Goal: Information Seeking & Learning: Learn about a topic

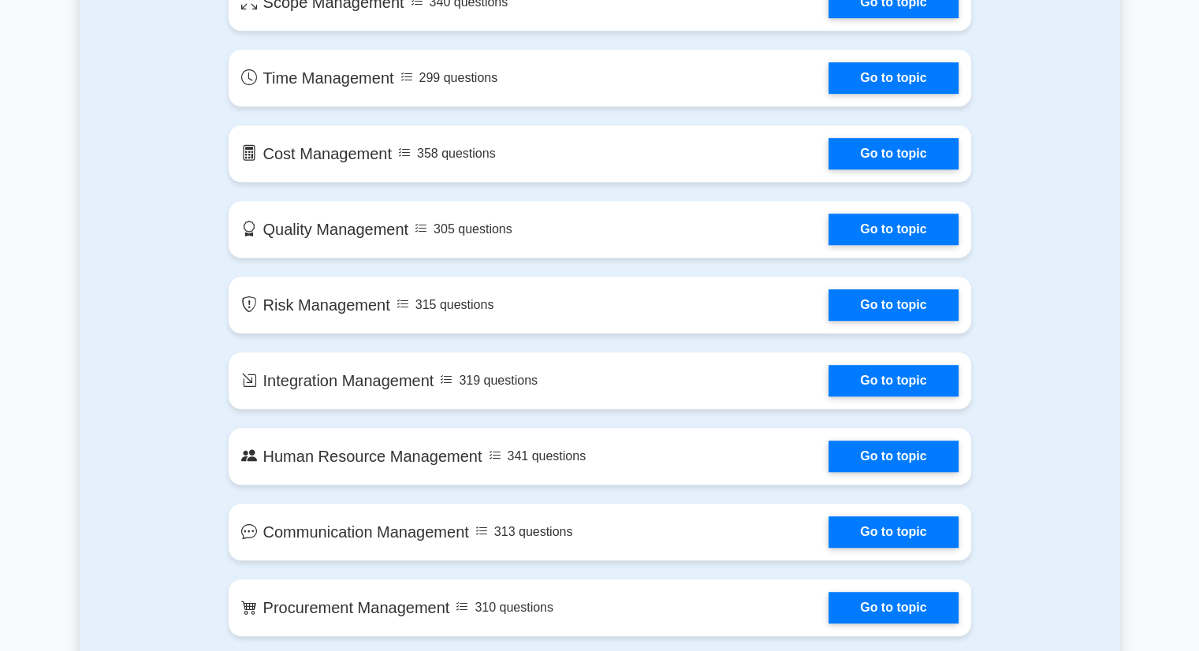
scroll to position [955, 0]
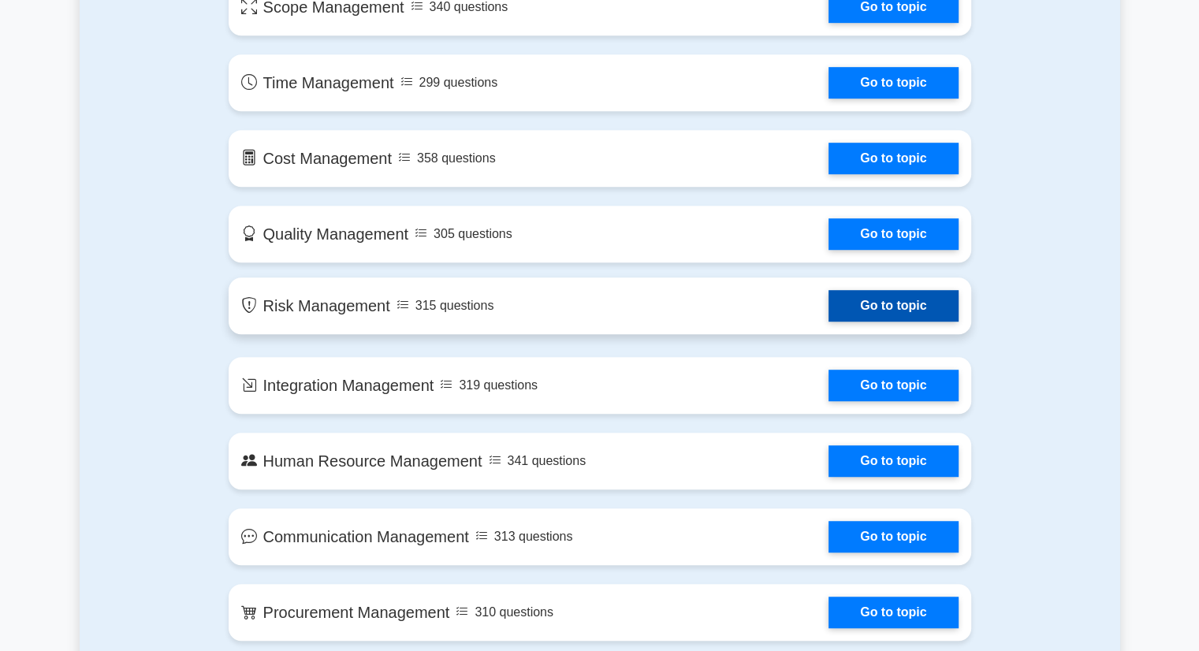
click at [853, 298] on link "Go to topic" at bounding box center [892, 306] width 129 height 32
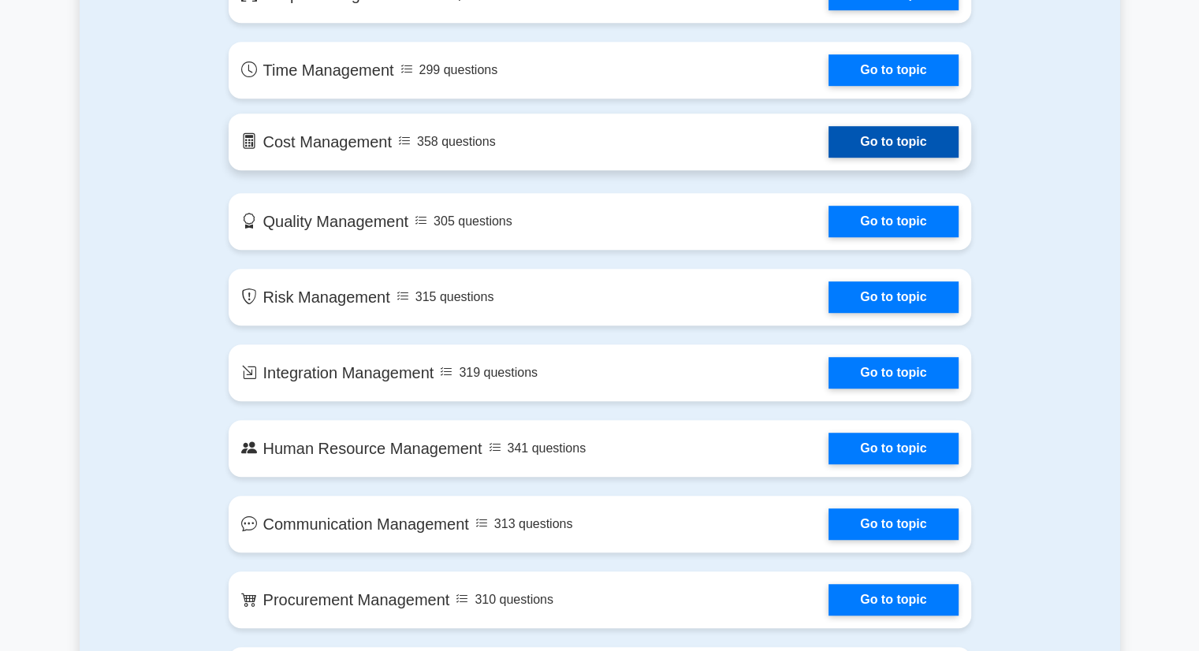
scroll to position [970, 0]
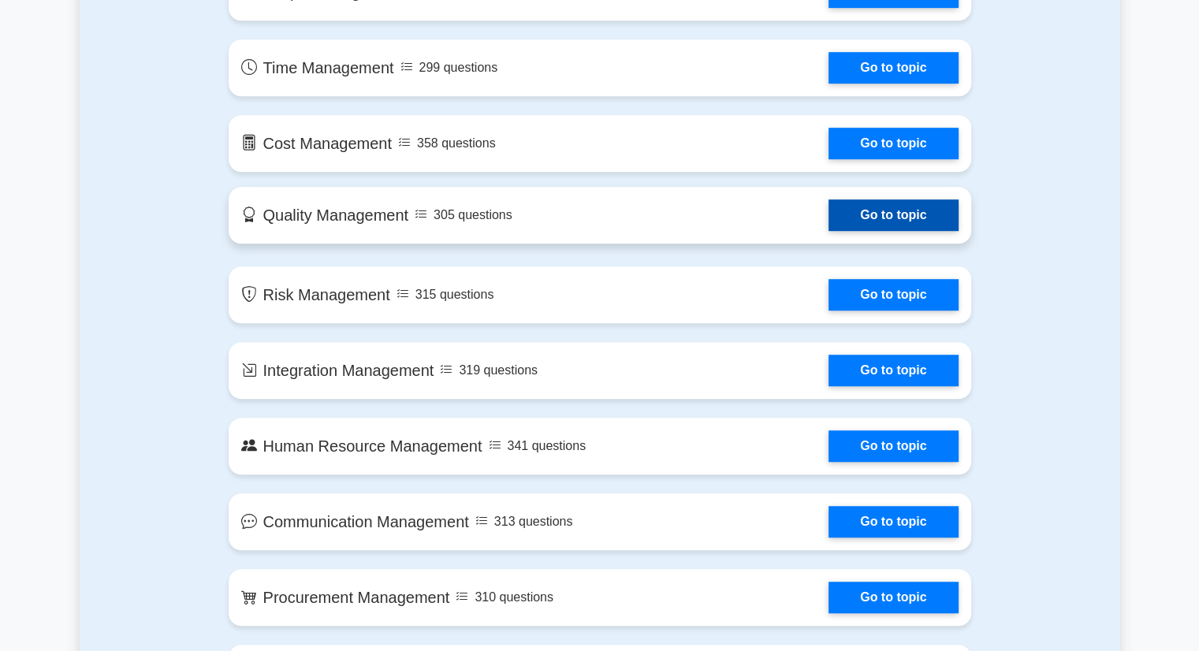
click at [846, 218] on link "Go to topic" at bounding box center [892, 215] width 129 height 32
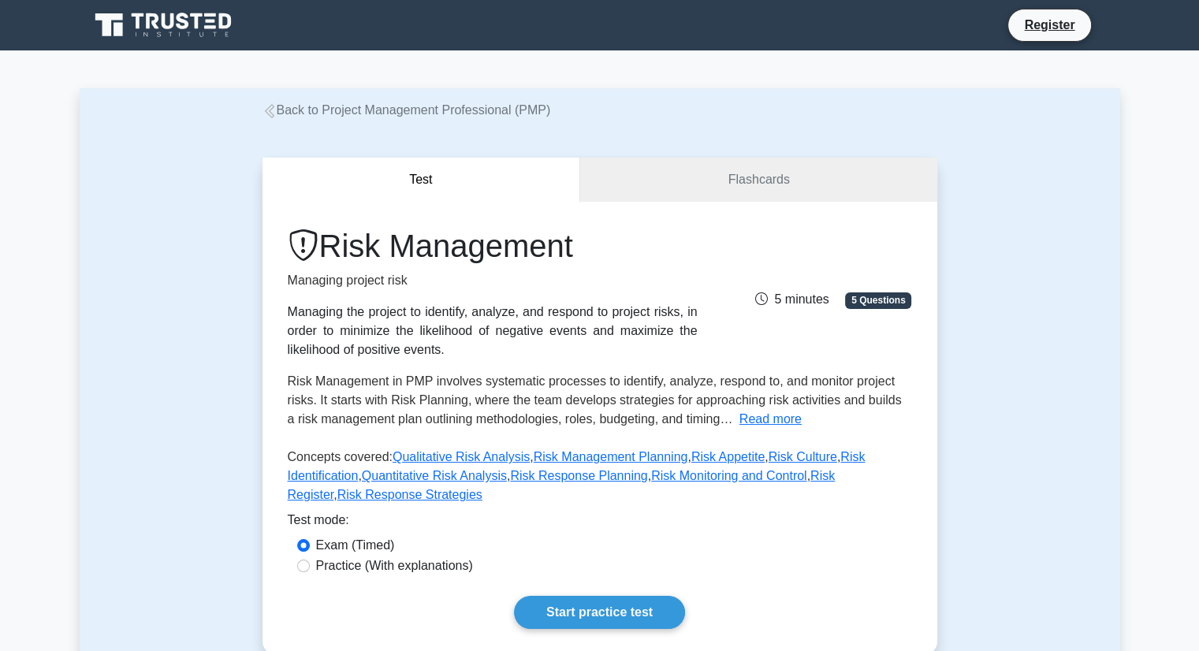
scroll to position [138, 0]
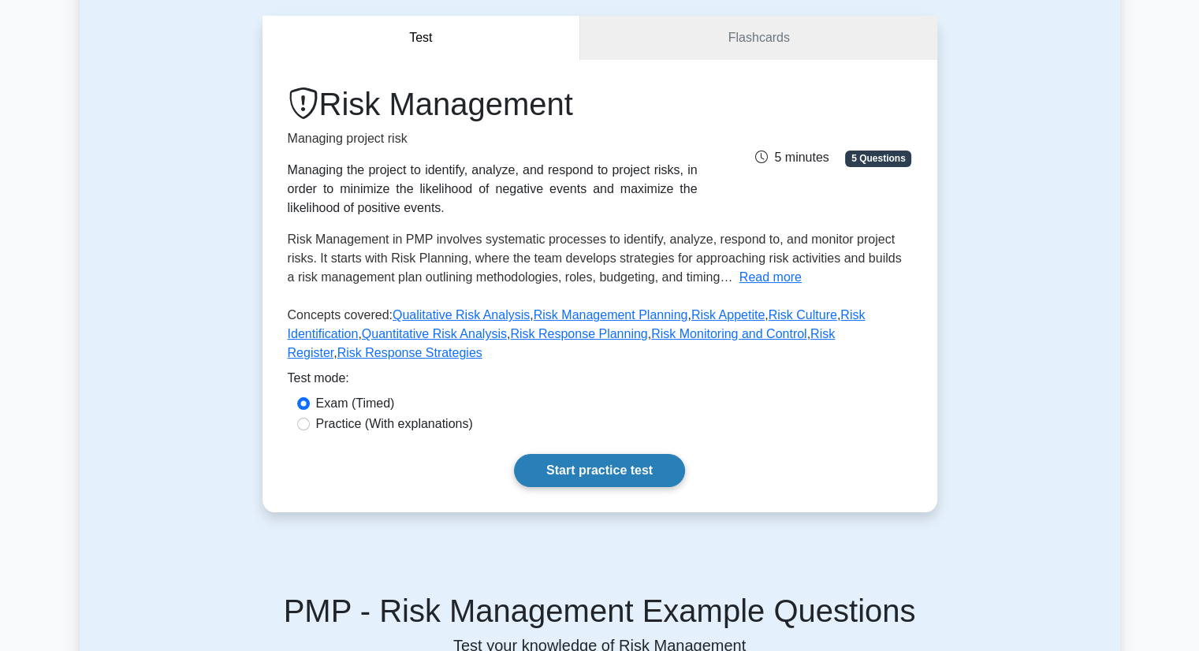
click at [626, 454] on link "Start practice test" at bounding box center [599, 470] width 171 height 33
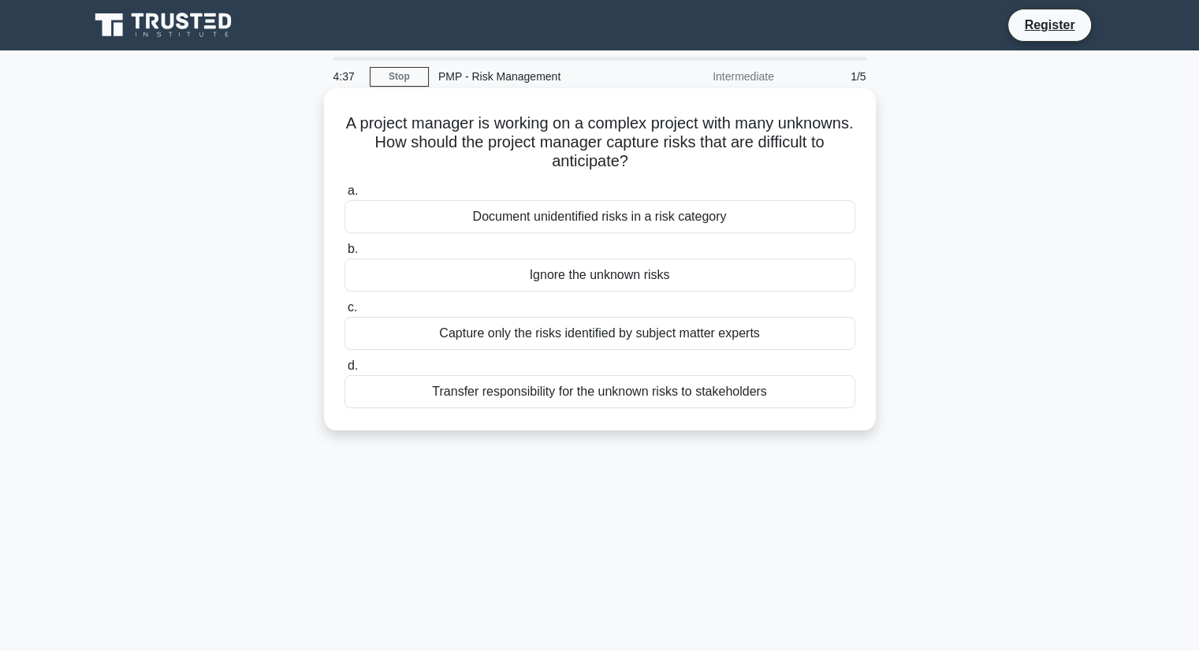
click at [669, 329] on div "Capture only the risks identified by subject matter experts" at bounding box center [599, 333] width 511 height 33
click at [344, 313] on input "c. Capture only the risks identified by subject matter experts" at bounding box center [344, 308] width 0 height 10
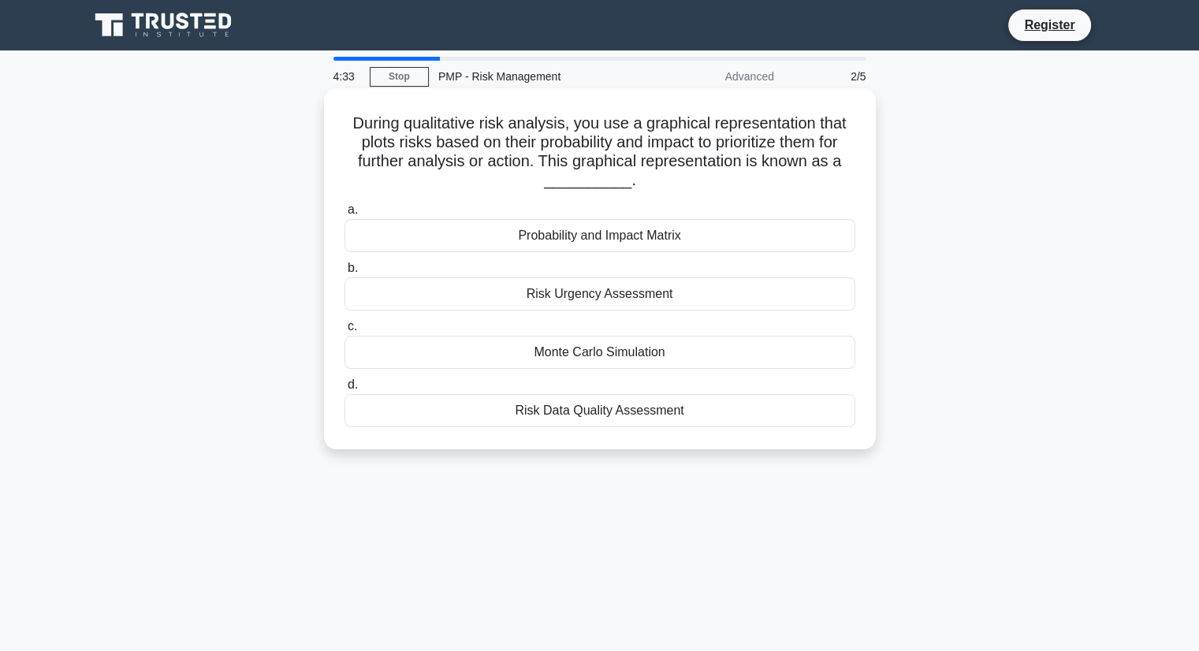
click at [619, 239] on div "Probability and Impact Matrix" at bounding box center [599, 235] width 511 height 33
click at [344, 215] on input "a. Probability and Impact Matrix" at bounding box center [344, 210] width 0 height 10
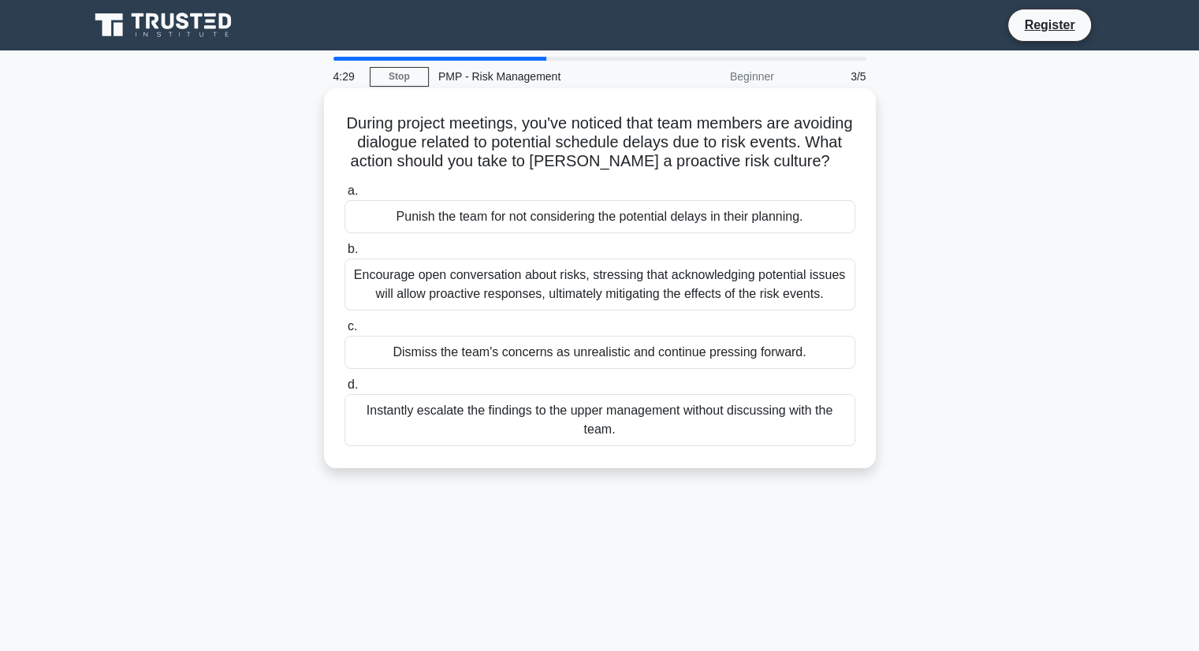
click at [608, 233] on div "Punish the team for not considering the potential delays in their planning." at bounding box center [599, 216] width 511 height 33
click at [344, 196] on input "a. Punish the team for not considering the potential delays in their planning." at bounding box center [344, 191] width 0 height 10
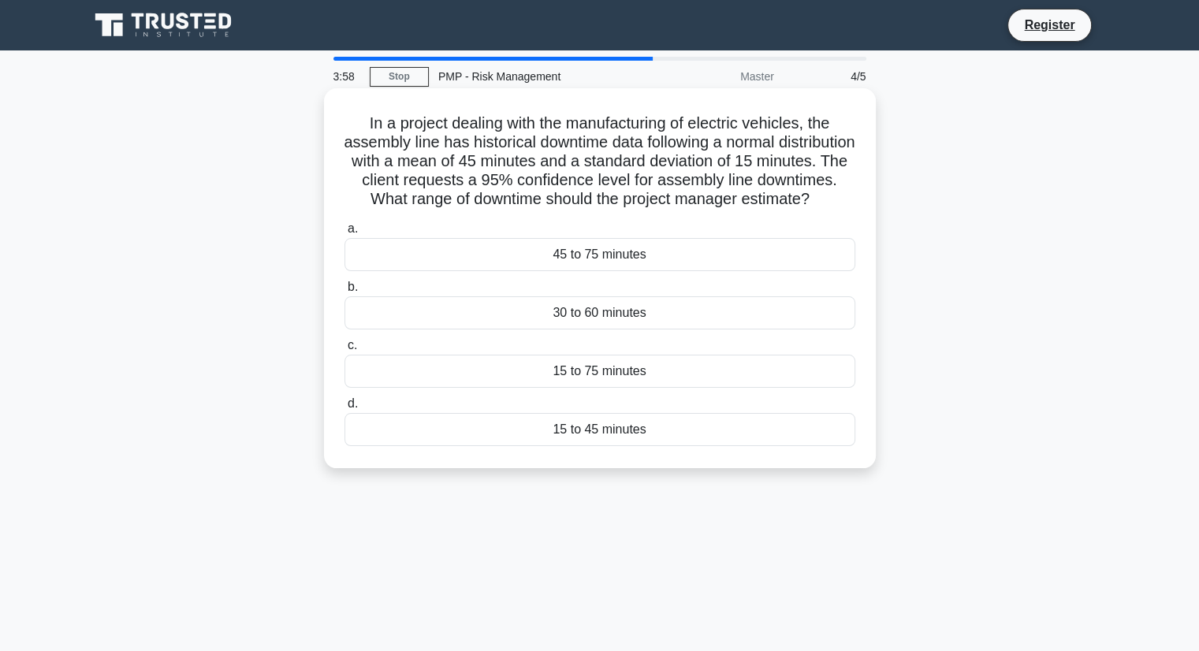
click at [643, 329] on div "30 to 60 minutes" at bounding box center [599, 312] width 511 height 33
click at [344, 292] on input "b. 30 to 60 minutes" at bounding box center [344, 287] width 0 height 10
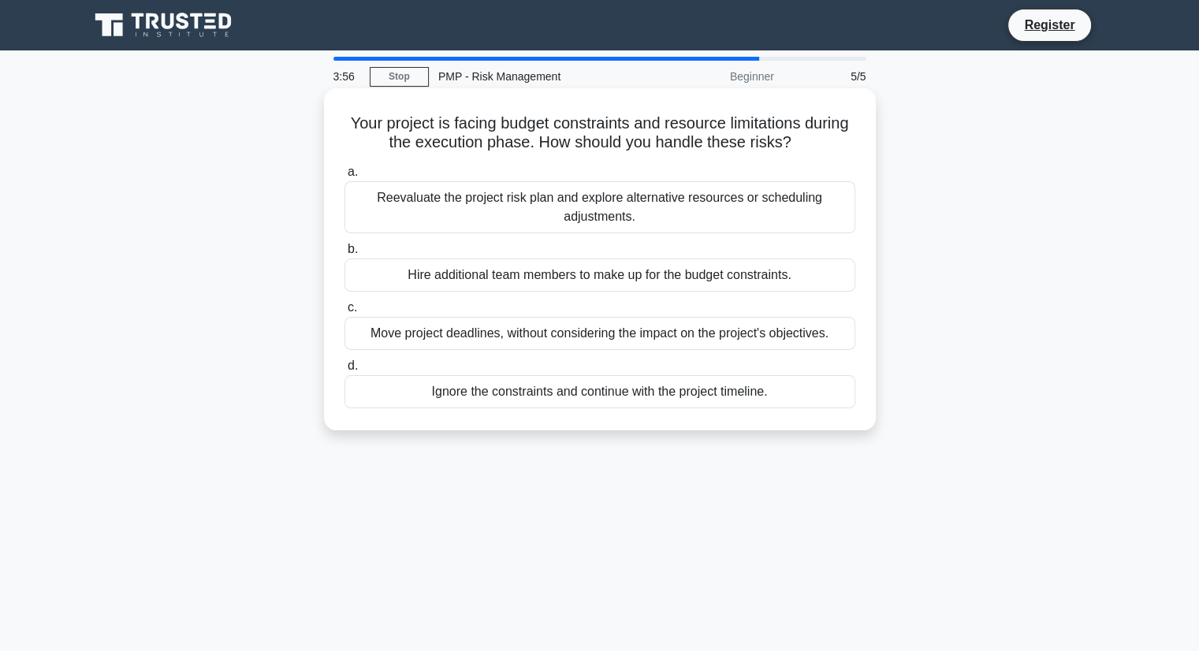
click at [640, 299] on label "c. Move project deadlines, without considering the impact on the project's obje…" at bounding box center [599, 324] width 511 height 52
click at [344, 303] on input "c. Move project deadlines, without considering the impact on the project's obje…" at bounding box center [344, 308] width 0 height 10
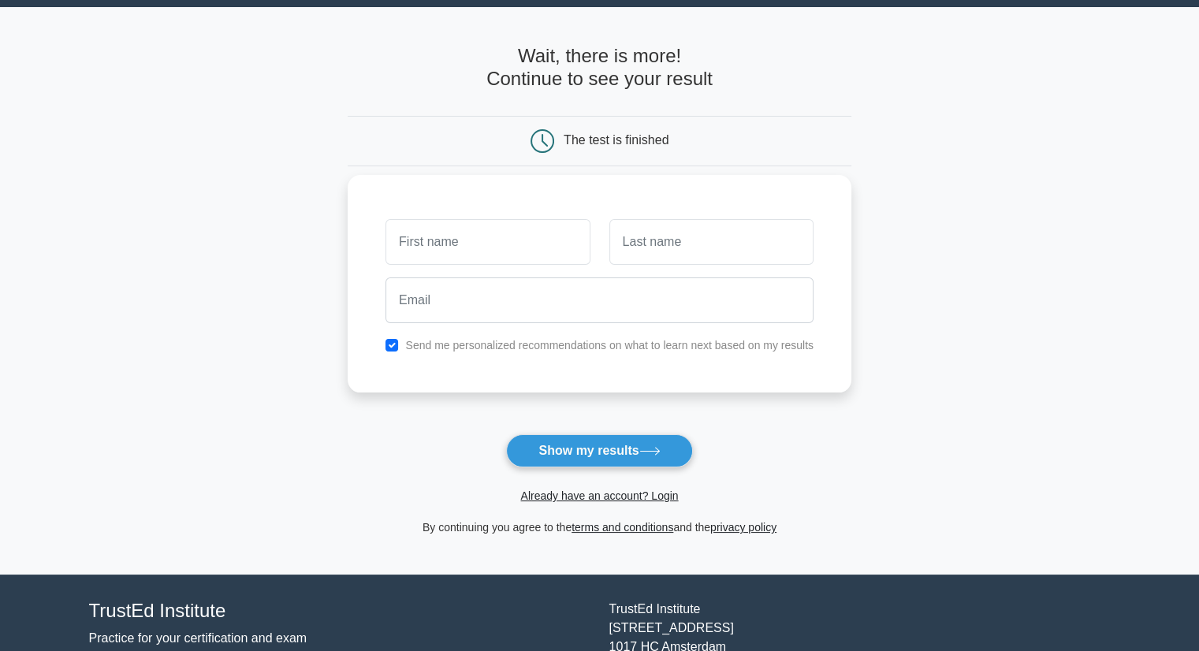
scroll to position [44, 0]
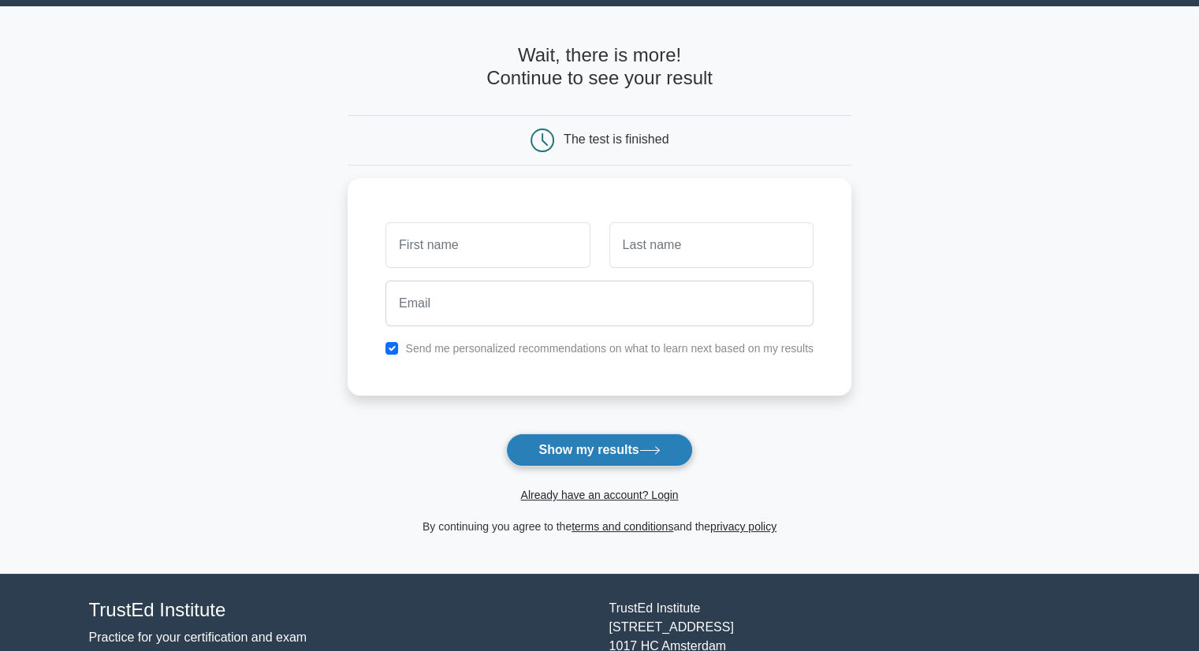
click at [624, 459] on button "Show my results" at bounding box center [599, 449] width 186 height 33
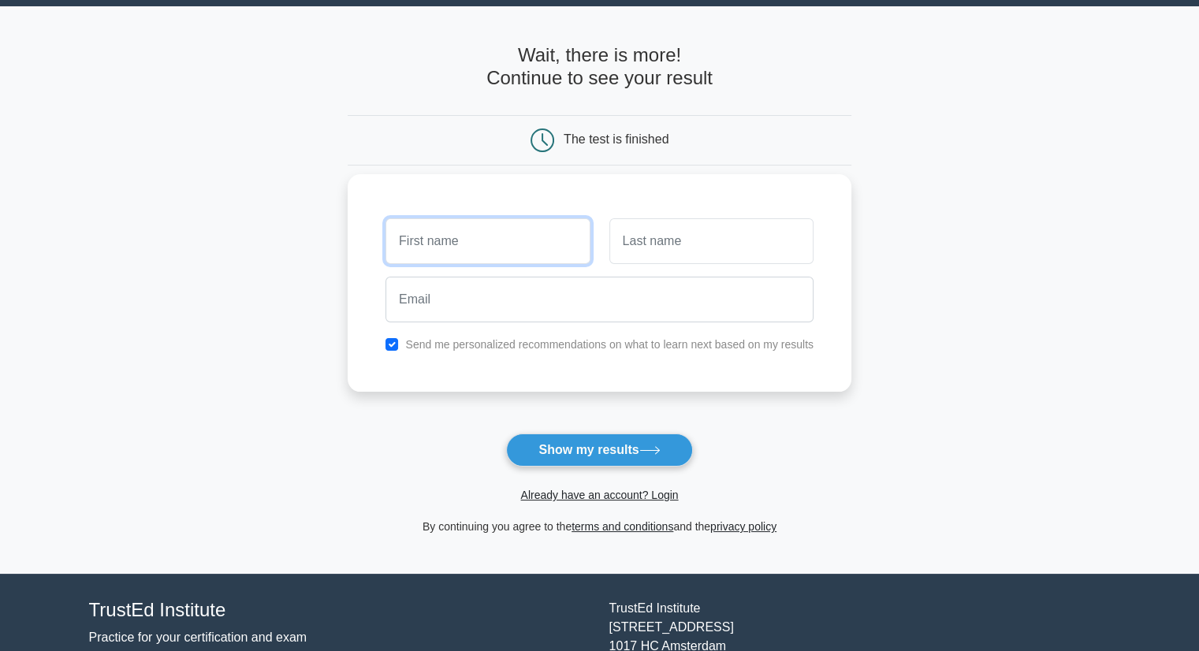
click at [514, 253] on input "text" at bounding box center [487, 241] width 204 height 46
type input "tyler"
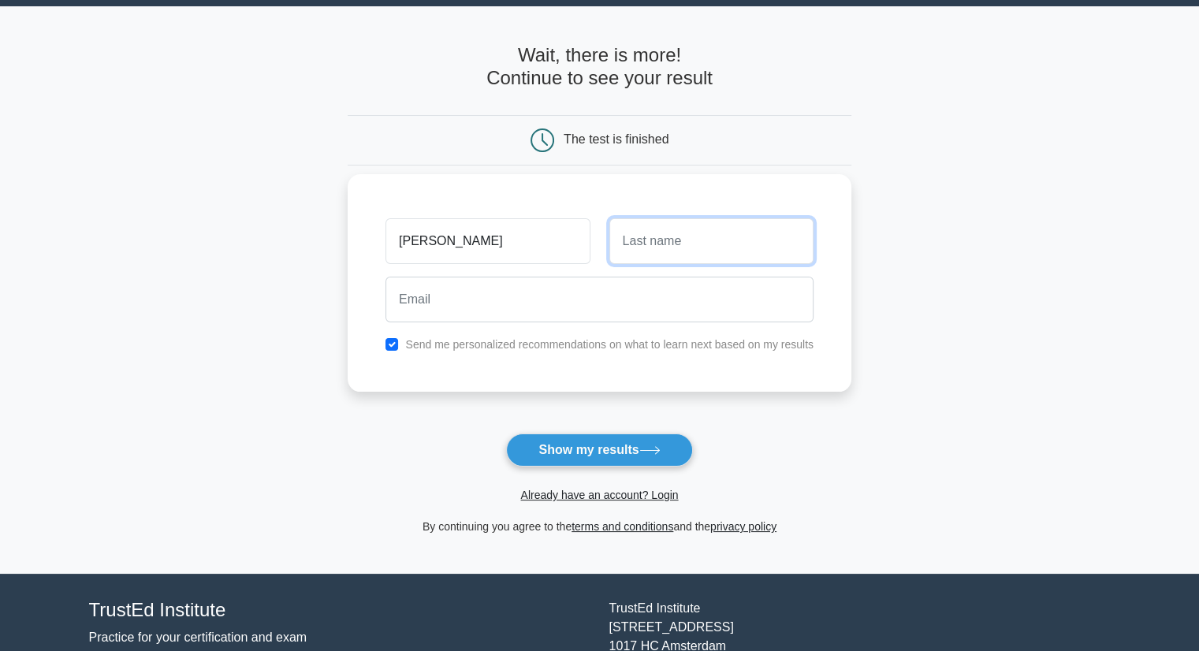
click at [649, 244] on input "text" at bounding box center [711, 241] width 204 height 46
type input "legoff"
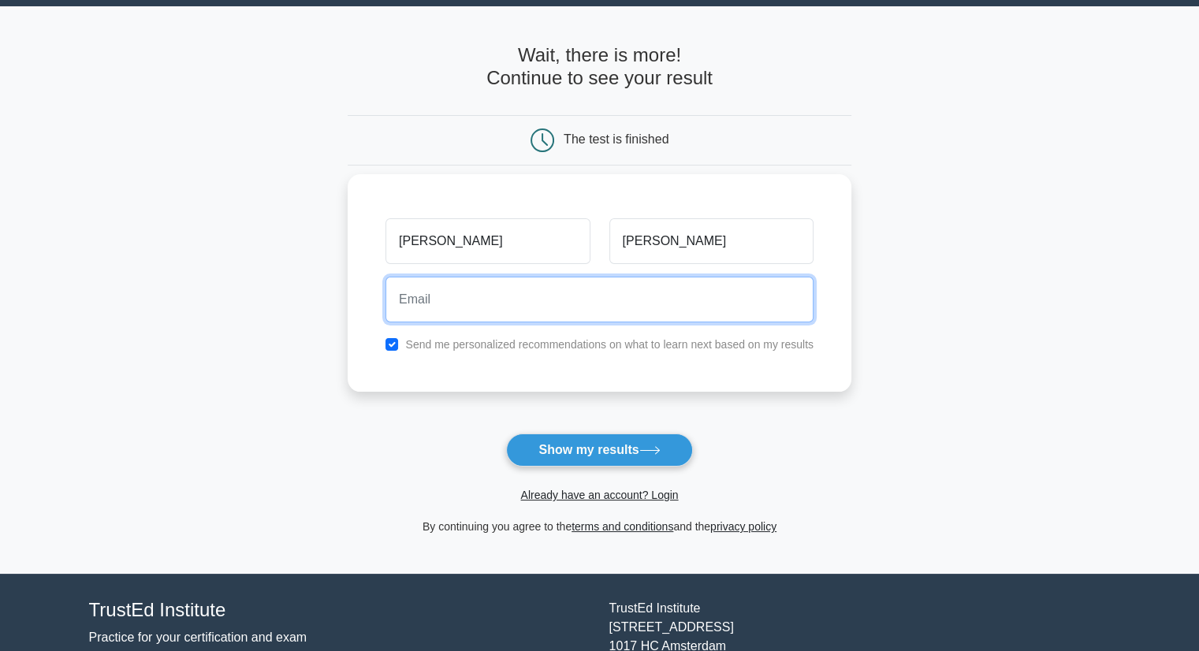
click at [609, 303] on input "email" at bounding box center [599, 300] width 428 height 46
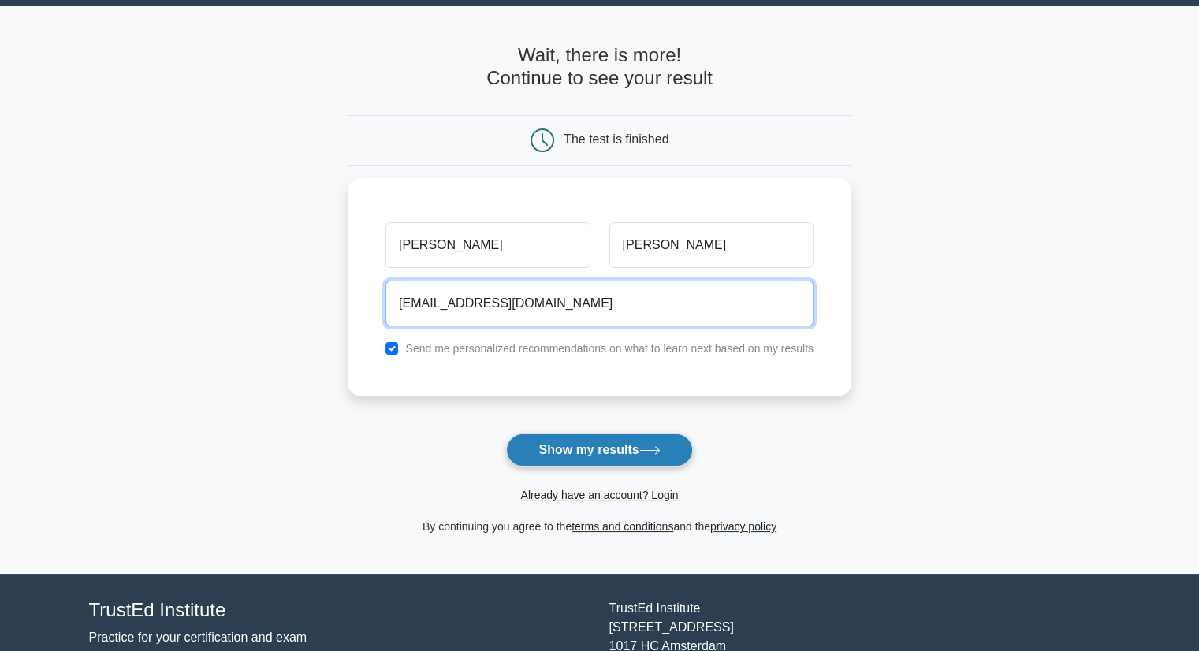
type input "seanprestontyler15@gmail.com"
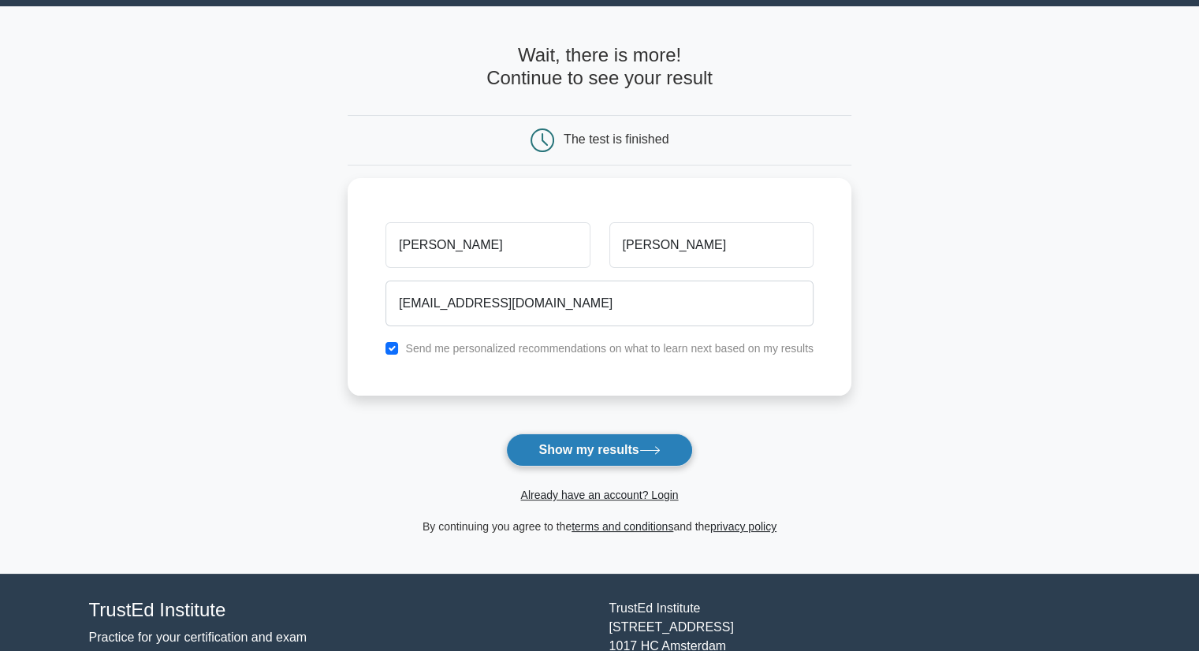
click at [598, 439] on button "Show my results" at bounding box center [599, 449] width 186 height 33
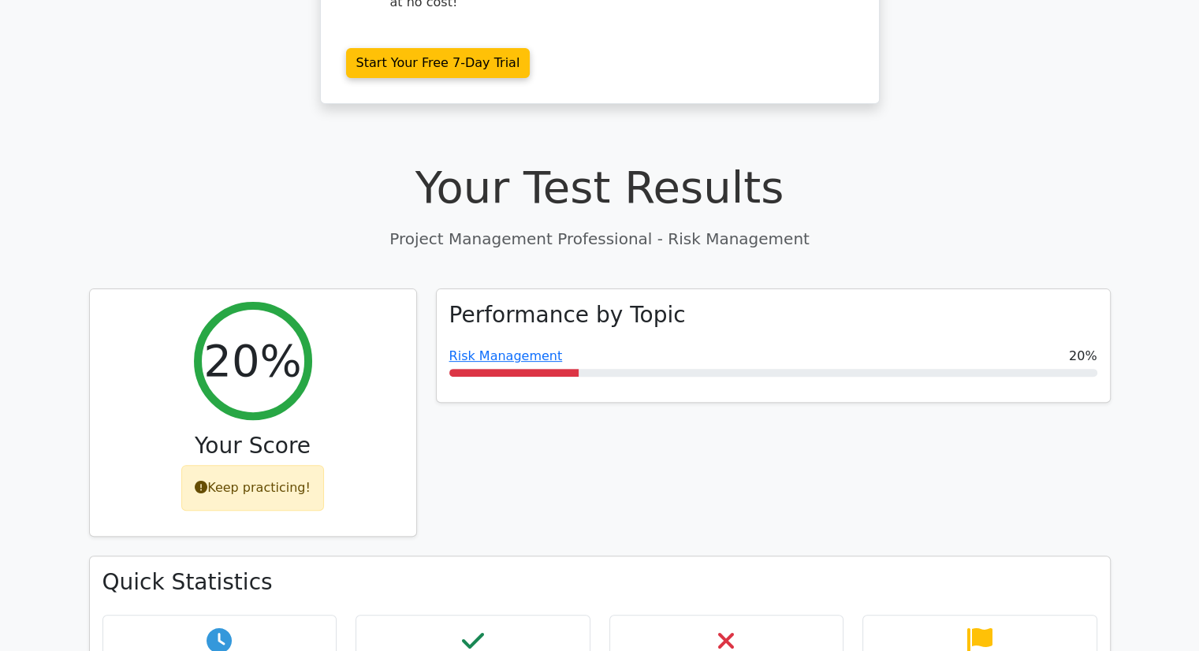
scroll to position [513, 0]
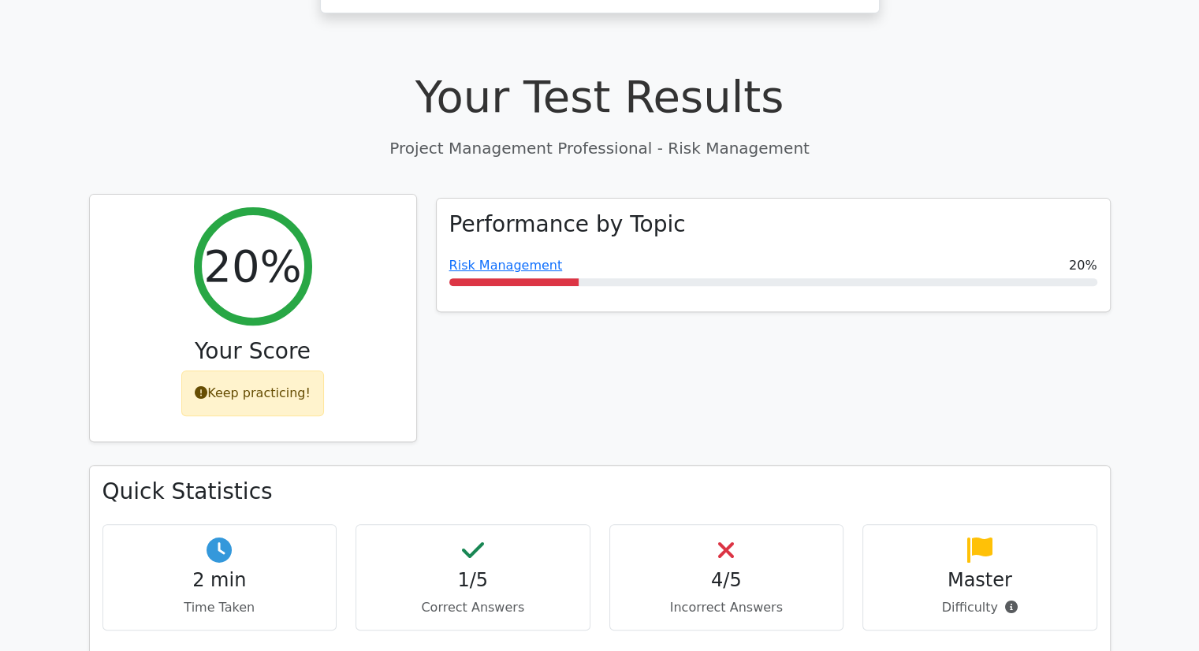
click at [303, 370] on div "Keep practicing!" at bounding box center [252, 393] width 143 height 46
click at [281, 370] on div "Keep practicing!" at bounding box center [252, 393] width 143 height 46
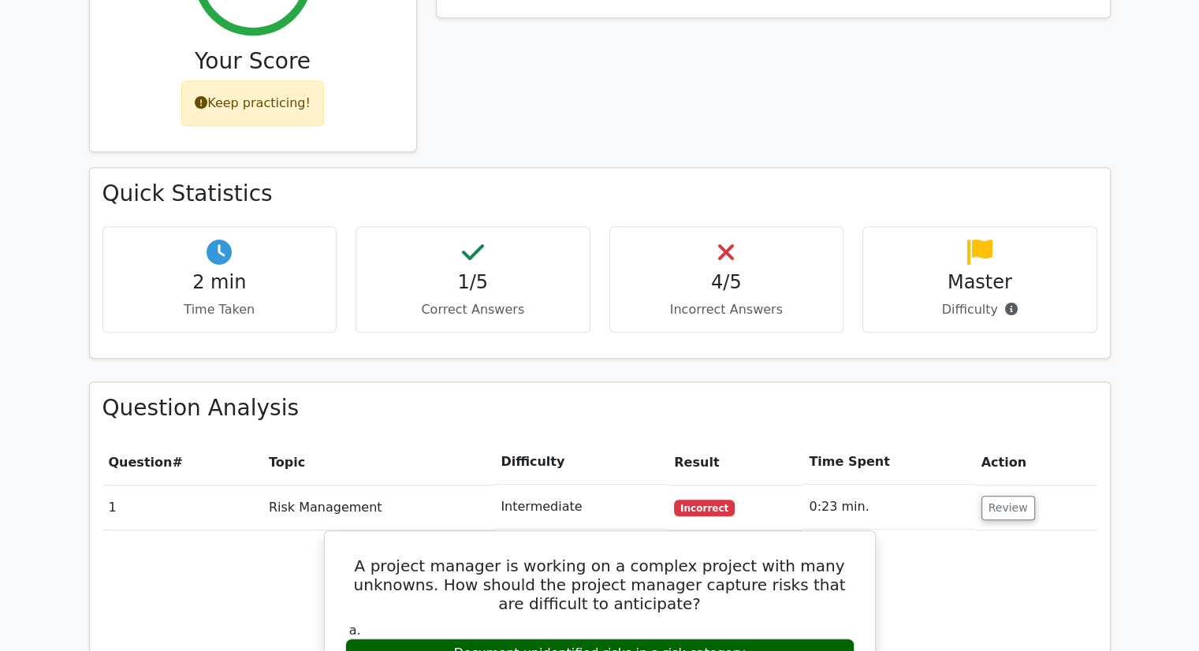
scroll to position [809, 0]
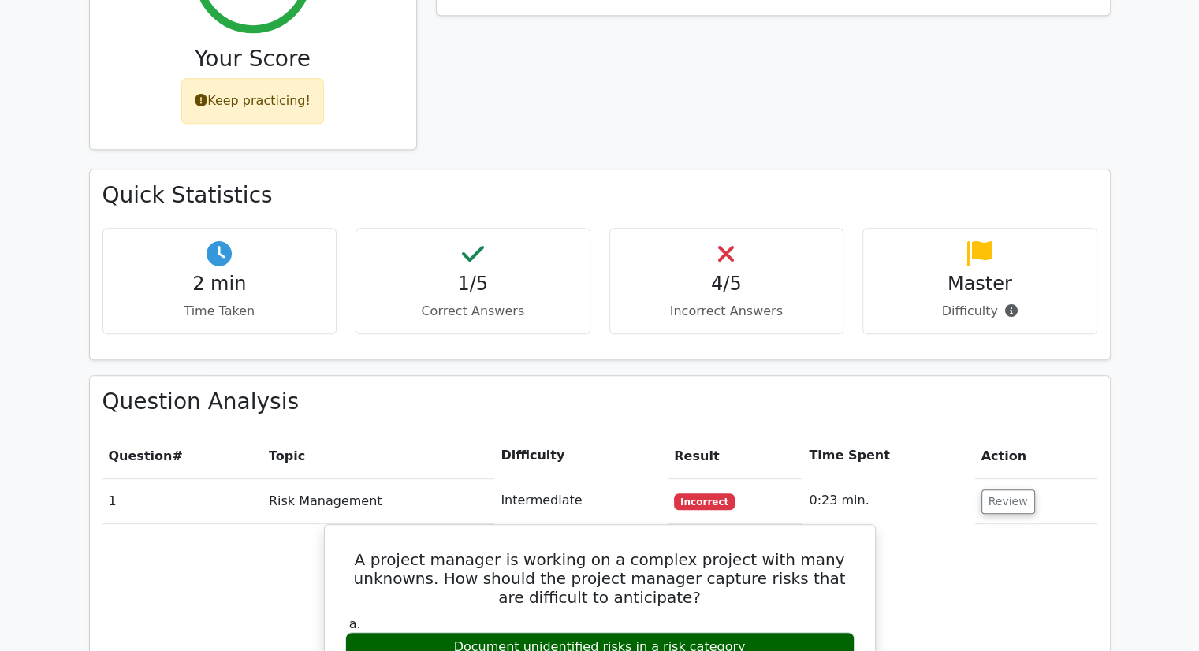
click at [715, 493] on span "Incorrect" at bounding box center [704, 501] width 61 height 16
click at [989, 489] on button "Review" at bounding box center [1008, 501] width 54 height 24
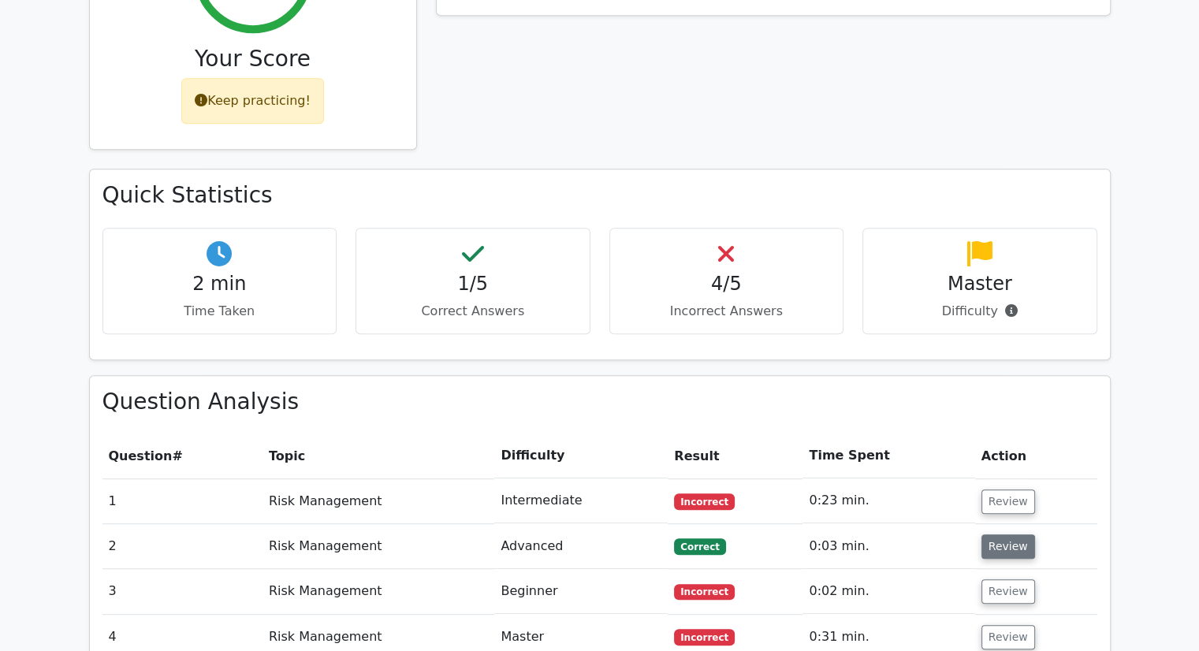
click at [1006, 534] on button "Review" at bounding box center [1008, 546] width 54 height 24
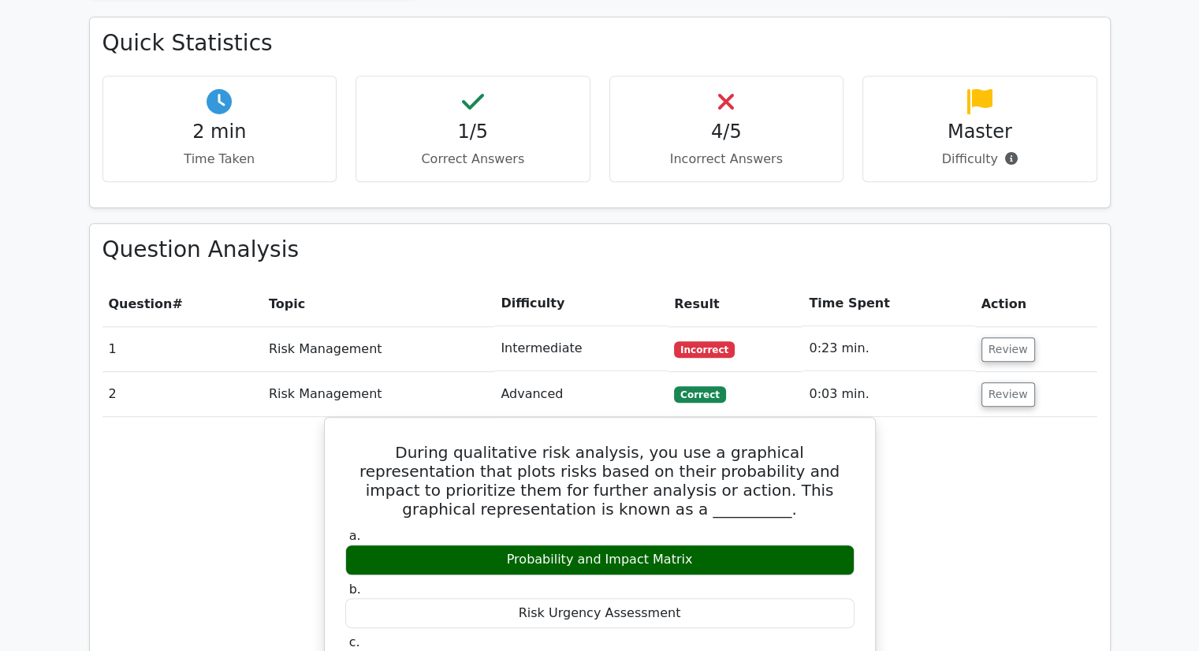
scroll to position [964, 0]
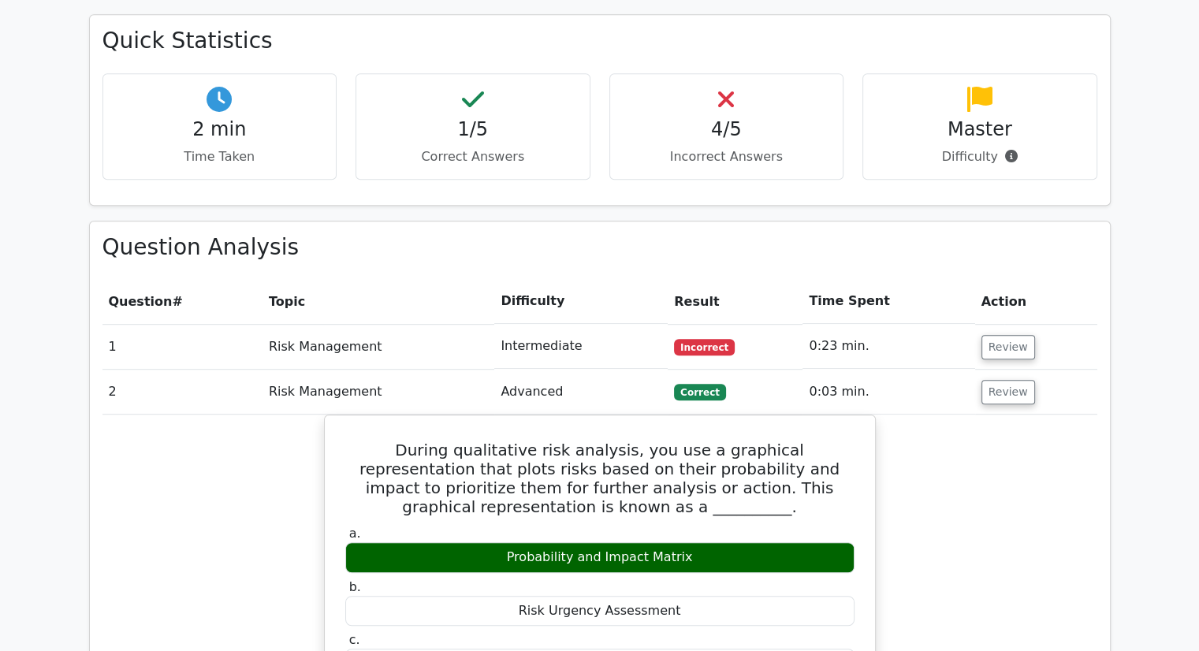
click at [1006, 324] on td "Review" at bounding box center [1036, 346] width 122 height 45
click at [1009, 335] on button "Review" at bounding box center [1008, 347] width 54 height 24
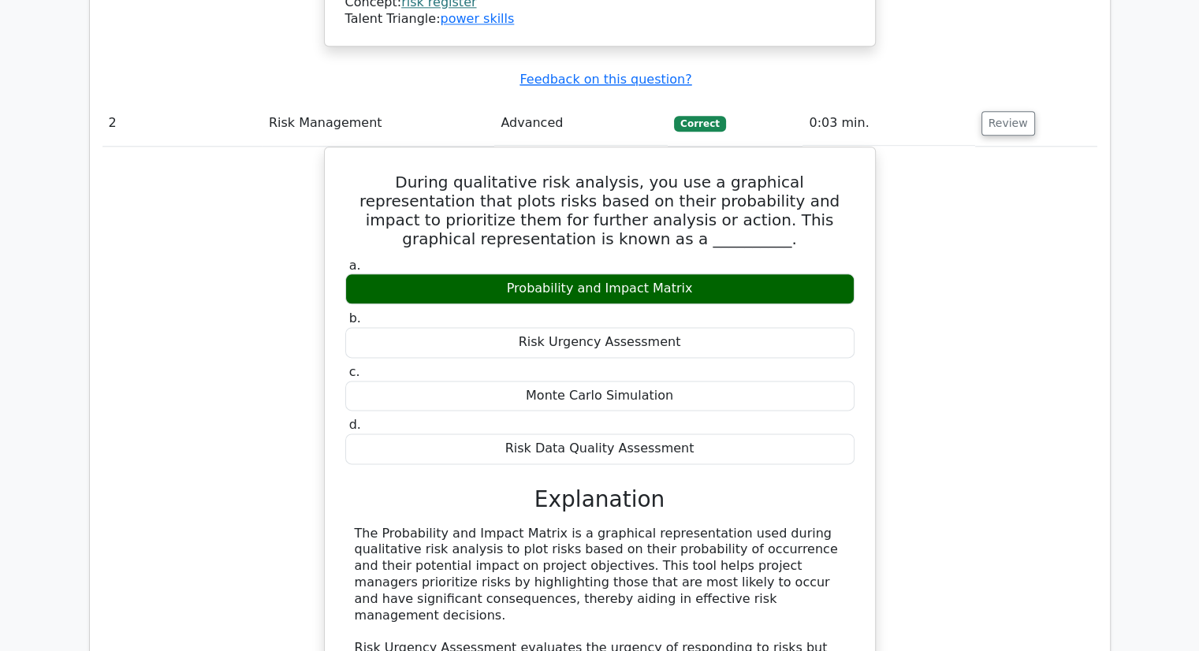
scroll to position [1942, 0]
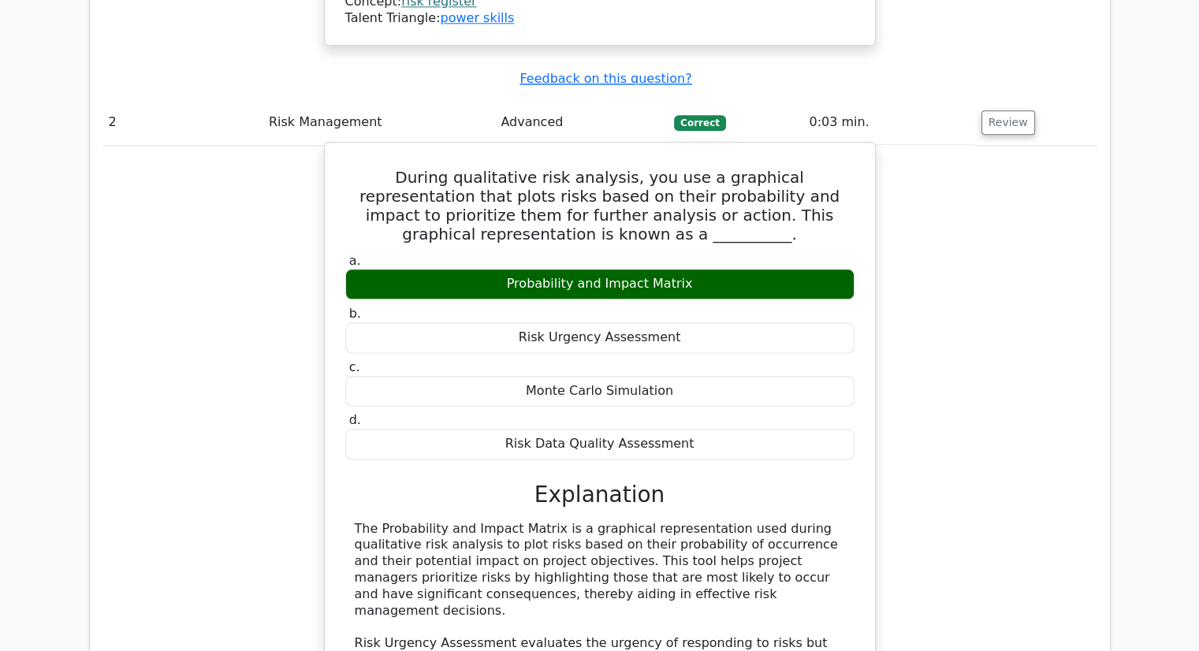
click at [594, 269] on div "Probability and Impact Matrix" at bounding box center [599, 284] width 509 height 31
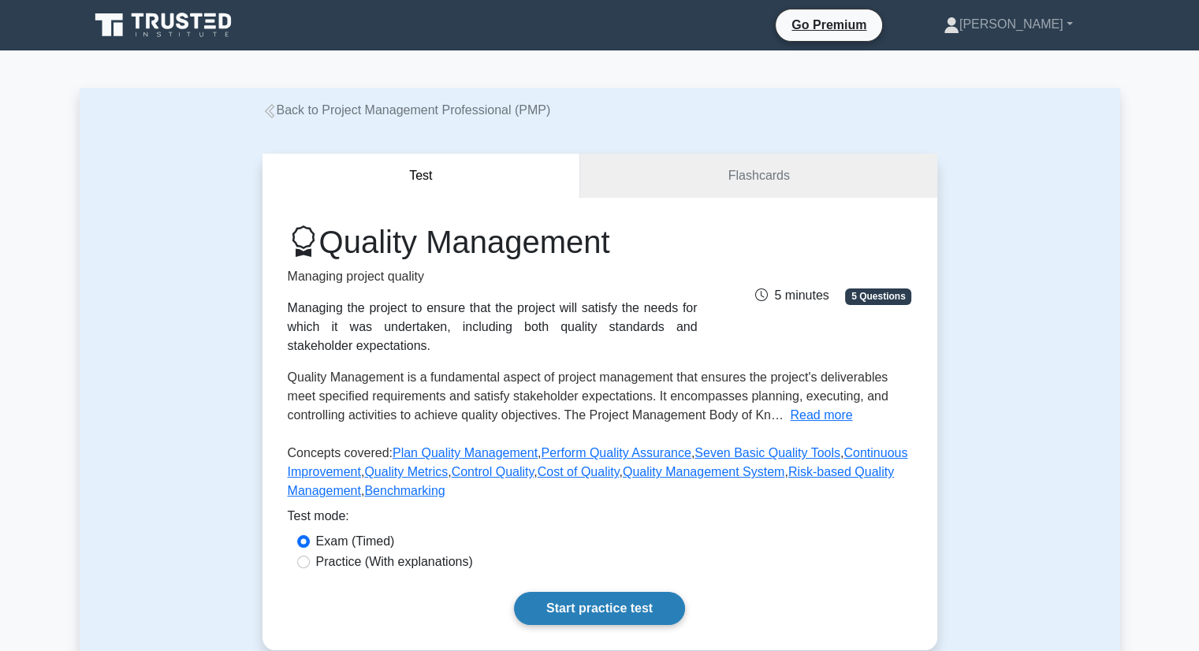
click at [612, 605] on link "Start practice test" at bounding box center [599, 608] width 171 height 33
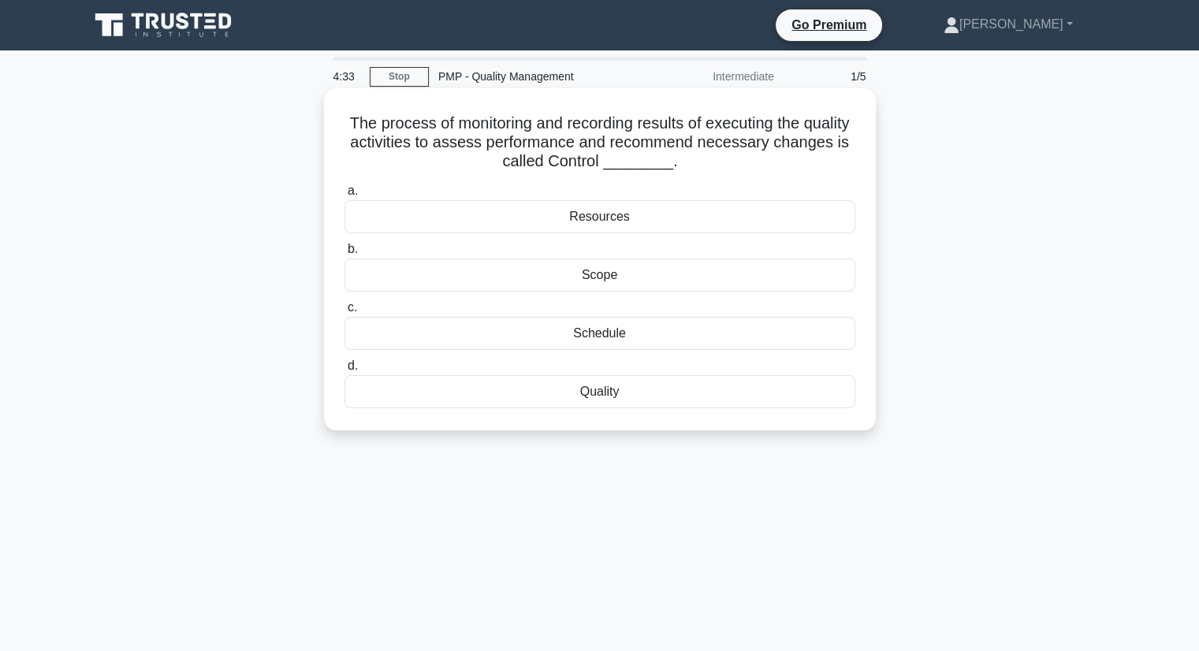
click at [637, 341] on div "Schedule" at bounding box center [599, 333] width 511 height 33
click at [344, 313] on input "c. Schedule" at bounding box center [344, 308] width 0 height 10
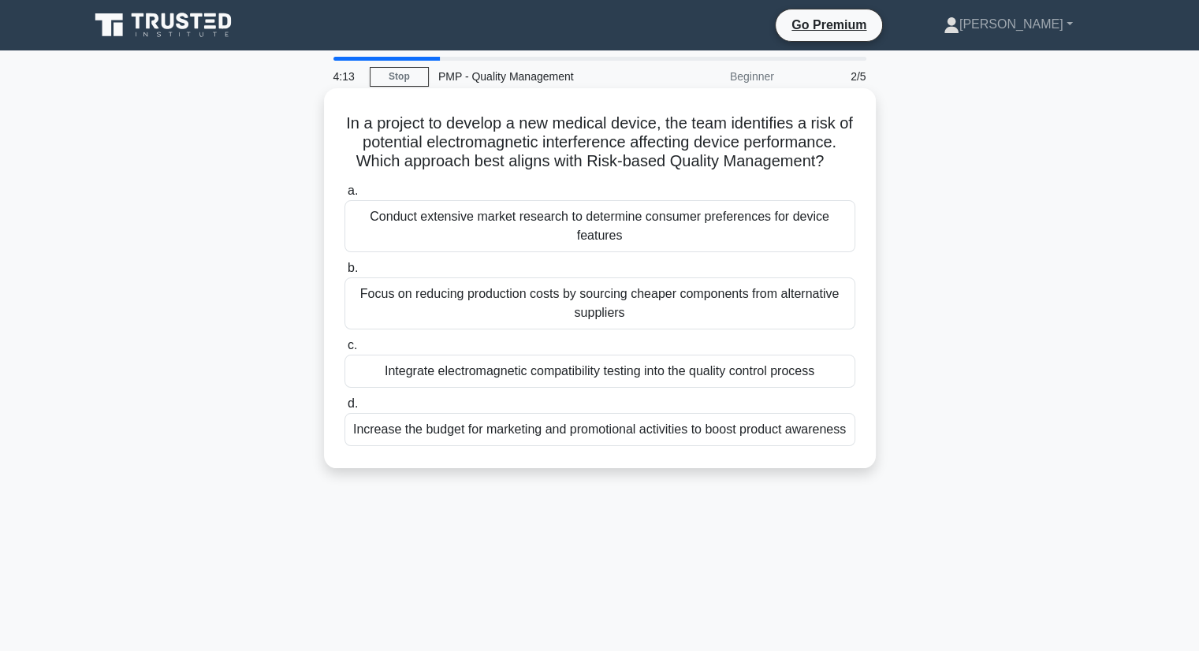
click at [588, 299] on div "Focus on reducing production costs by sourcing cheaper components from alternat…" at bounding box center [599, 303] width 511 height 52
click at [344, 273] on input "b. Focus on reducing production costs by sourcing cheaper components from alter…" at bounding box center [344, 268] width 0 height 10
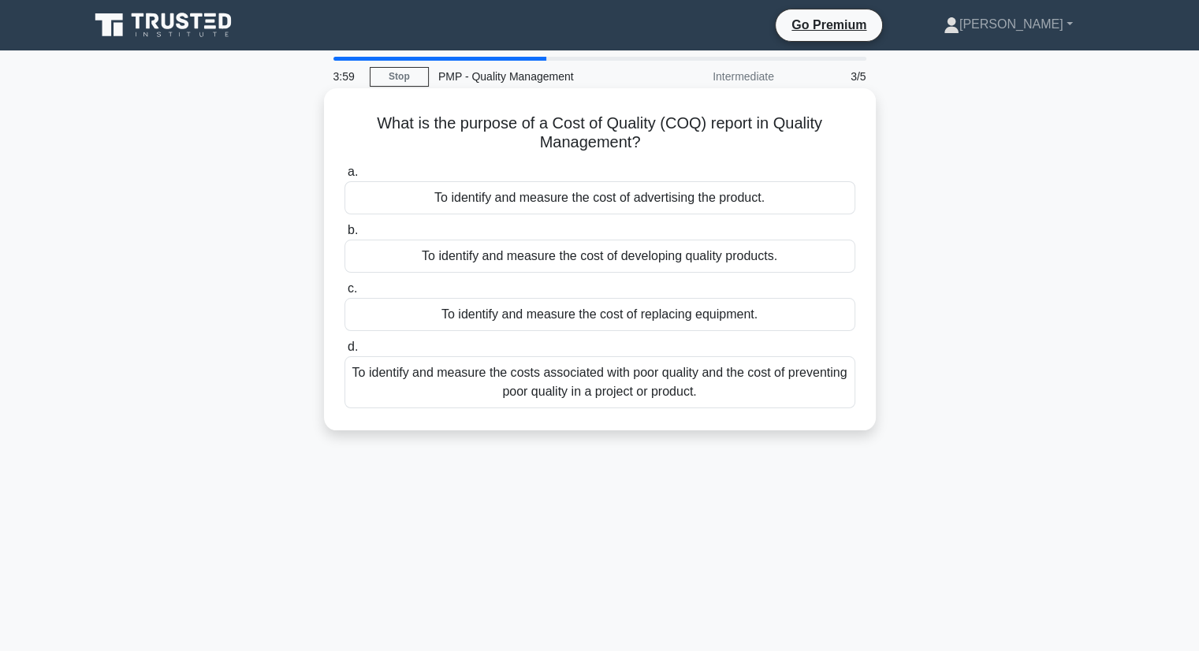
click at [667, 199] on div "To identify and measure the cost of advertising the product." at bounding box center [599, 197] width 511 height 33
click at [344, 177] on input "a. To identify and measure the cost of advertising the product." at bounding box center [344, 172] width 0 height 10
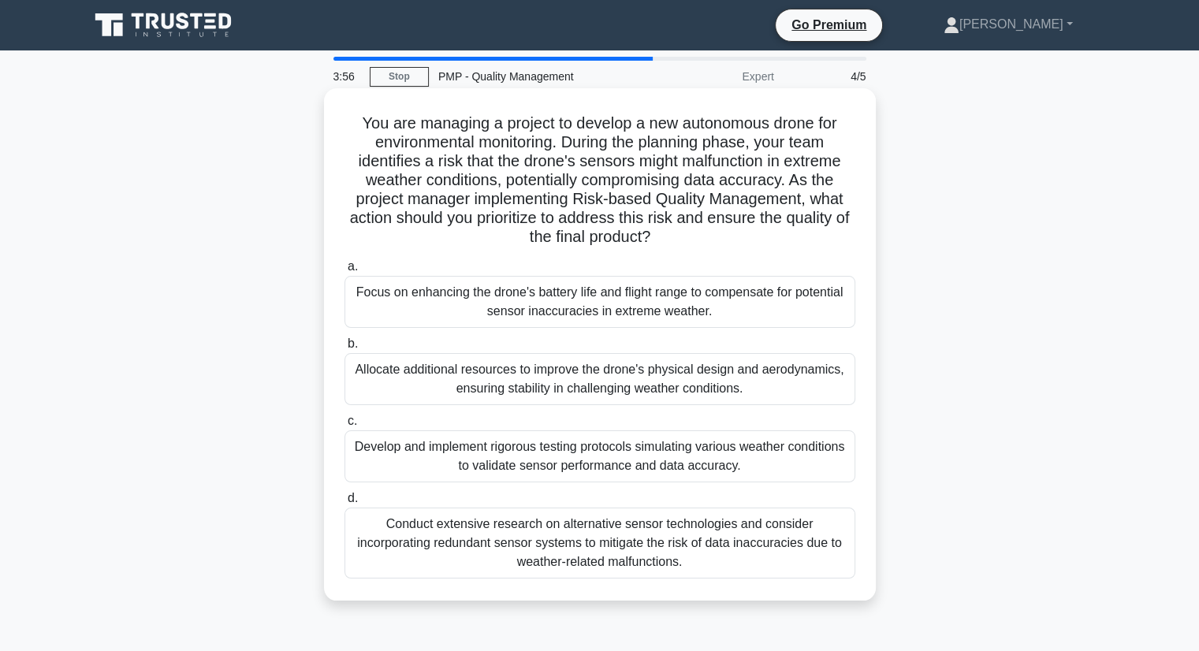
click at [641, 288] on div "Focus on enhancing the drone's battery life and flight range to compensate for …" at bounding box center [599, 302] width 511 height 52
click at [344, 272] on input "a. Focus on enhancing the drone's battery life and flight range to compensate f…" at bounding box center [344, 267] width 0 height 10
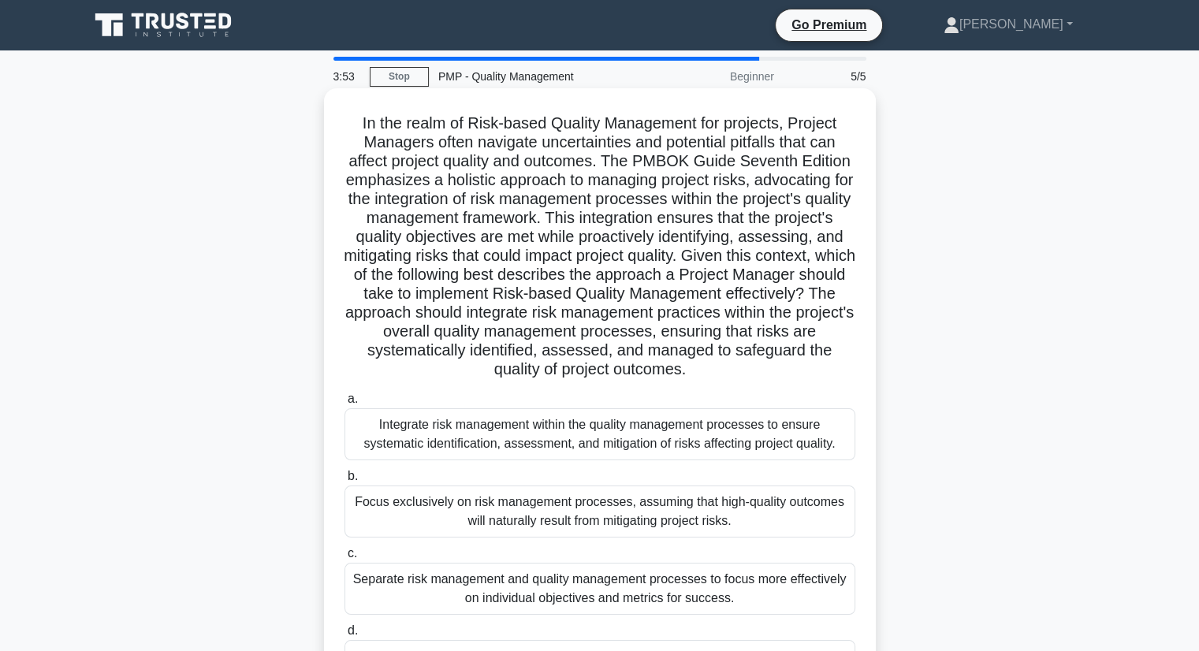
click at [628, 511] on div "Focus exclusively on risk management processes, assuming that high-quality outc…" at bounding box center [599, 511] width 511 height 52
click at [344, 481] on input "b. Focus exclusively on risk management processes, assuming that high-quality o…" at bounding box center [344, 476] width 0 height 10
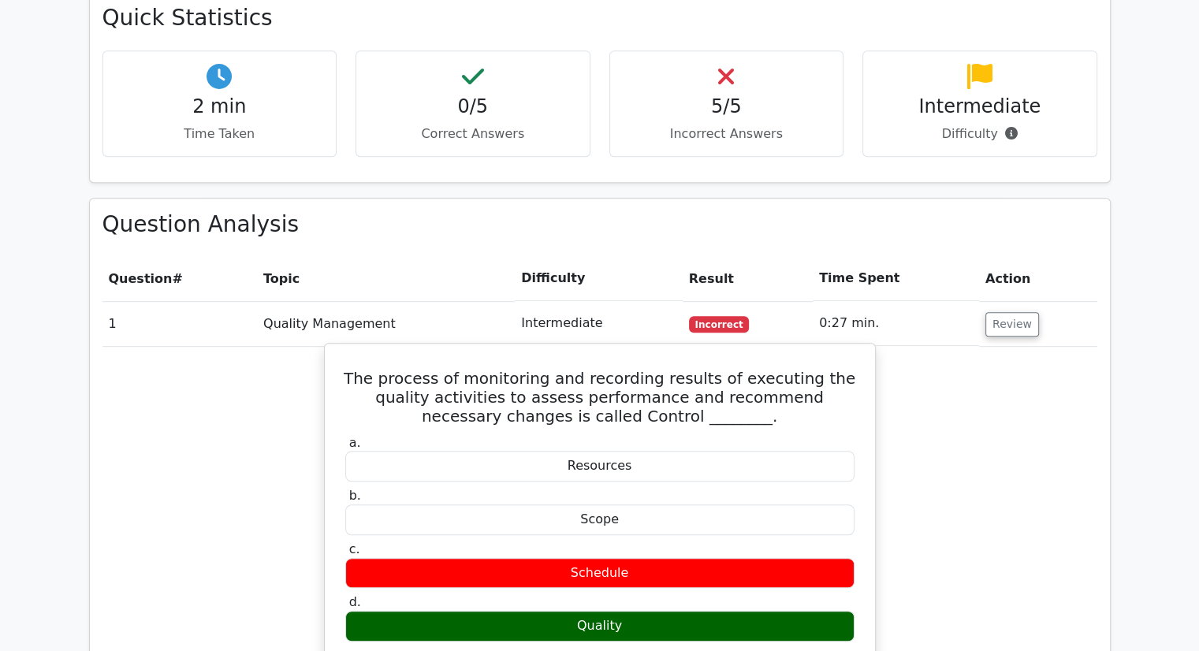
scroll to position [986, 0]
